Goal: Check status: Check status

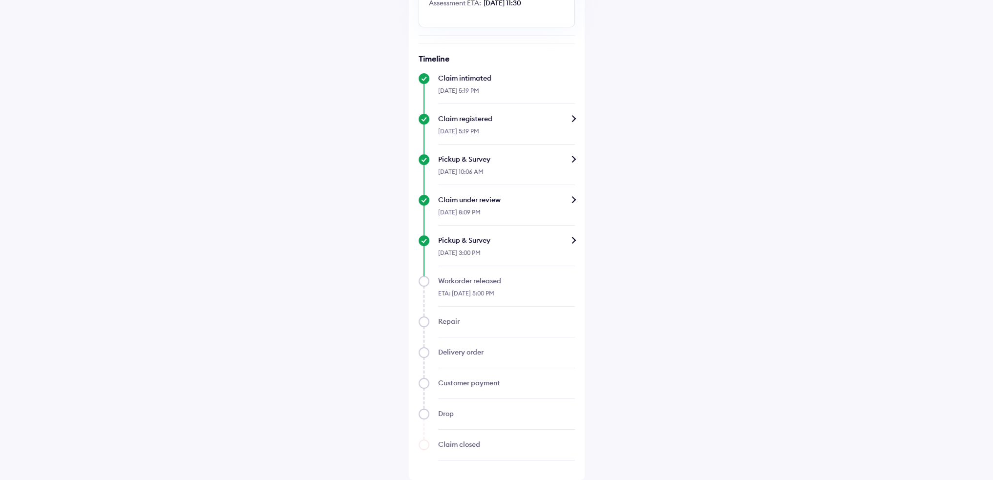
scroll to position [244, 0]
click at [572, 245] on div "Pickup & Survey" at bounding box center [506, 240] width 137 height 10
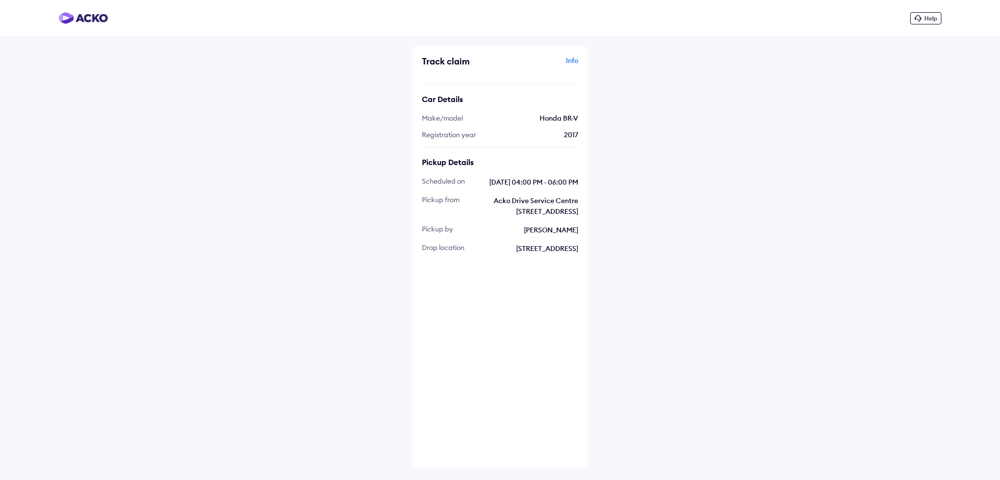
click at [86, 21] on img at bounding box center [83, 18] width 49 height 12
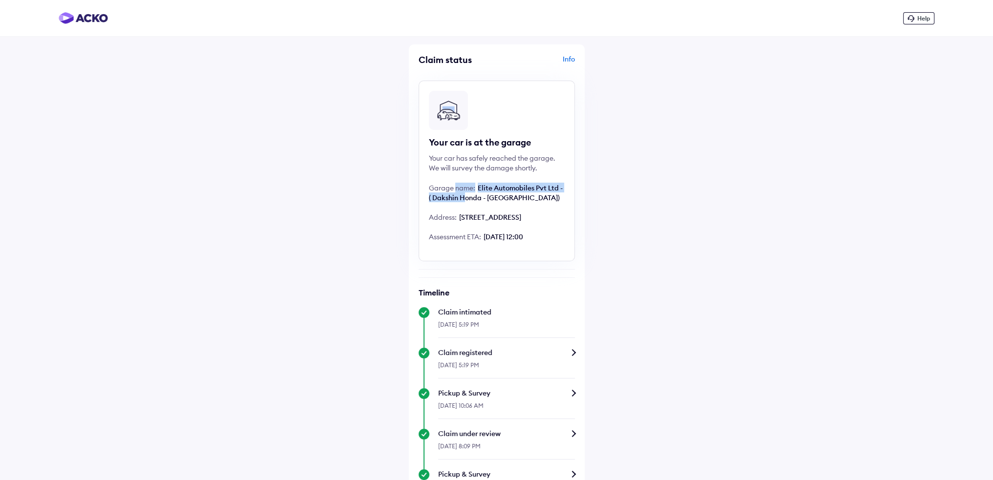
drag, startPoint x: 462, startPoint y: 199, endPoint x: 454, endPoint y: 190, distance: 12.4
click at [454, 190] on div "Garage name: Elite Automobiles Pvt Ltd - ( Dakshin Honda - [GEOGRAPHIC_DATA])" at bounding box center [497, 193] width 136 height 20
click at [627, 214] on div "Help Claim status Info Your car is at the garage Your car has safely reached th…" at bounding box center [496, 357] width 993 height 714
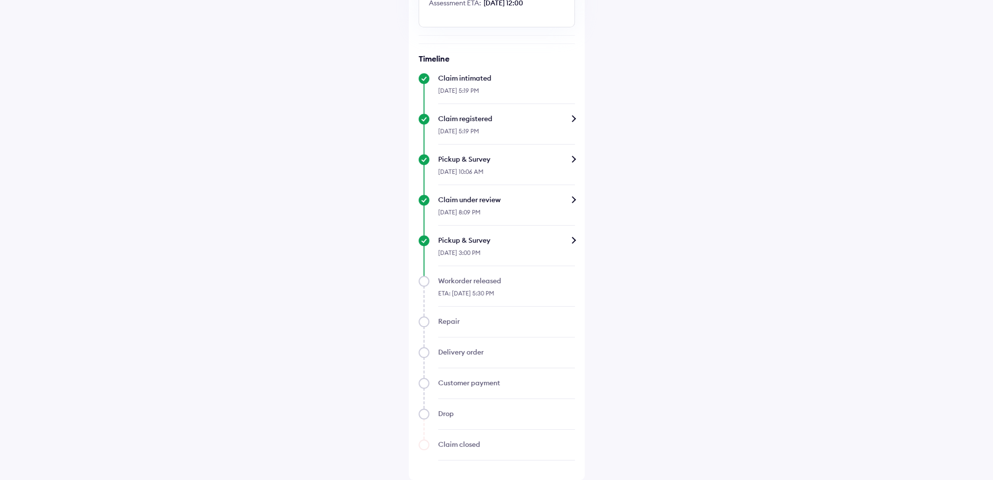
scroll to position [252, 0]
click at [574, 240] on div "Pickup & Survey" at bounding box center [506, 240] width 137 height 10
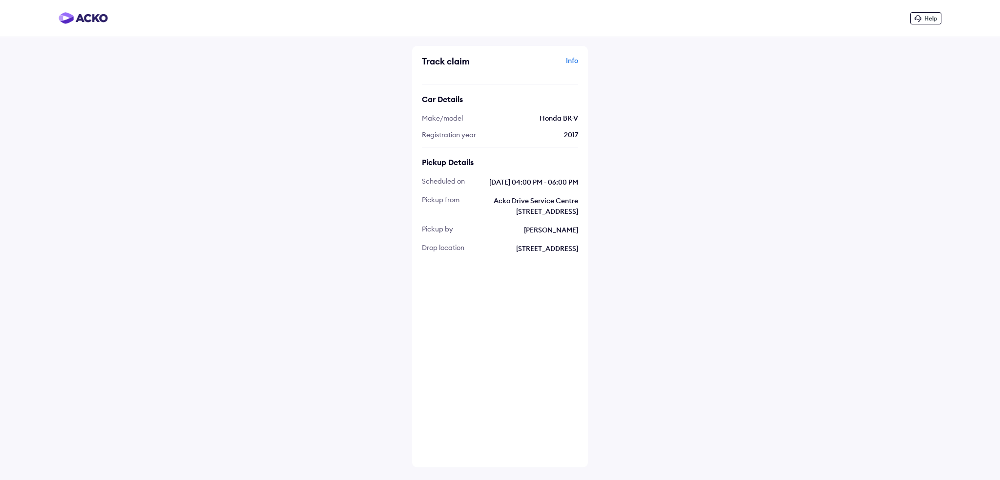
drag, startPoint x: 549, startPoint y: 316, endPoint x: 526, endPoint y: 278, distance: 43.8
click at [526, 254] on span "[STREET_ADDRESS]" at bounding box center [526, 248] width 104 height 11
click at [573, 61] on div "Info" at bounding box center [540, 65] width 76 height 19
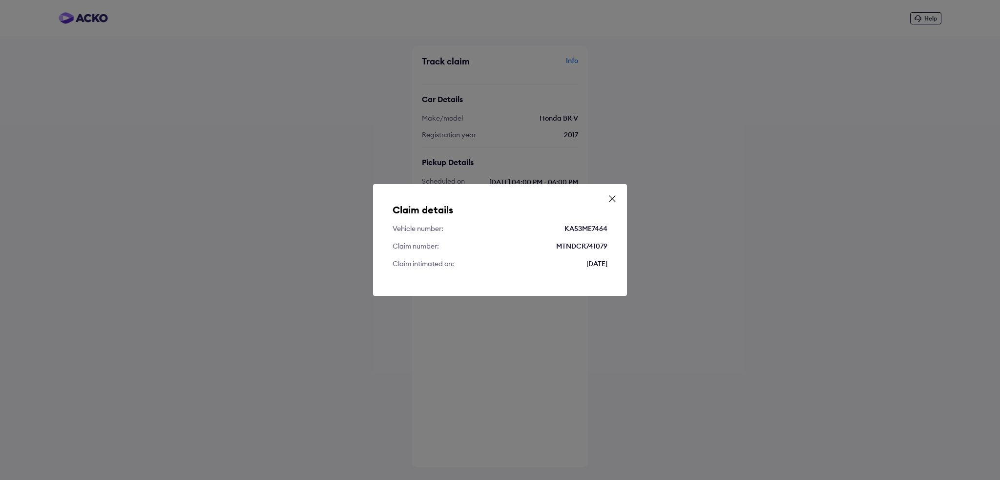
click at [200, 311] on div "Claim details Vehicle number: KA53ME7464 Claim number: MTNDCR741079 Claim intim…" at bounding box center [500, 240] width 1000 height 480
click at [604, 193] on div "Claim details Vehicle number: KA53ME7464 Claim number: MTNDCR741079 Claim intim…" at bounding box center [500, 240] width 254 height 112
click at [617, 198] on div "Claim details Vehicle number: KA53ME7464 Claim number: MTNDCR741079 Claim intim…" at bounding box center [500, 240] width 254 height 112
click at [616, 198] on icon at bounding box center [612, 199] width 10 height 10
